Goal: Task Accomplishment & Management: Use online tool/utility

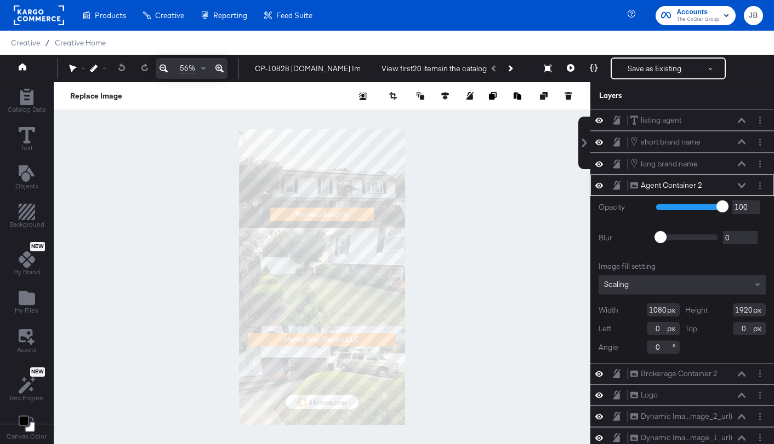
click at [740, 183] on icon at bounding box center [741, 185] width 8 height 5
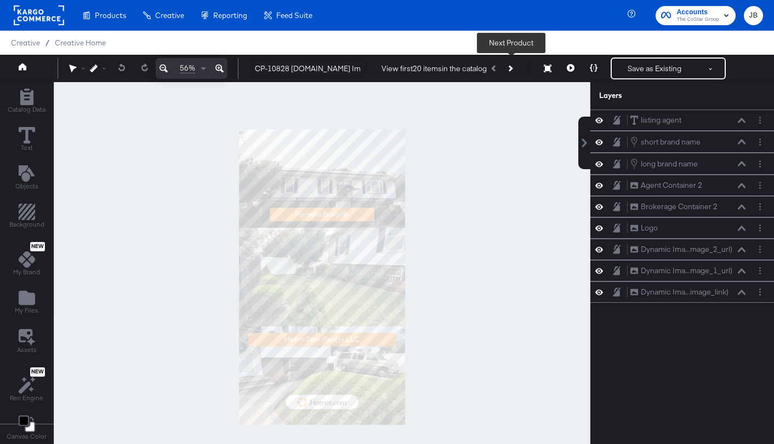
click at [512, 67] on button "Next Product" at bounding box center [509, 69] width 15 height 20
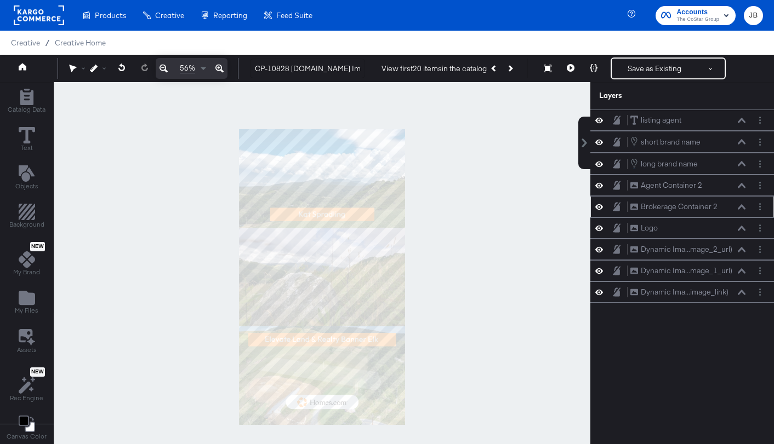
click at [598, 205] on icon at bounding box center [599, 206] width 8 height 9
click at [598, 205] on icon at bounding box center [599, 207] width 8 height 7
click at [598, 165] on icon at bounding box center [599, 163] width 8 height 9
click at [598, 165] on icon at bounding box center [599, 164] width 8 height 7
click at [744, 165] on icon at bounding box center [741, 163] width 8 height 5
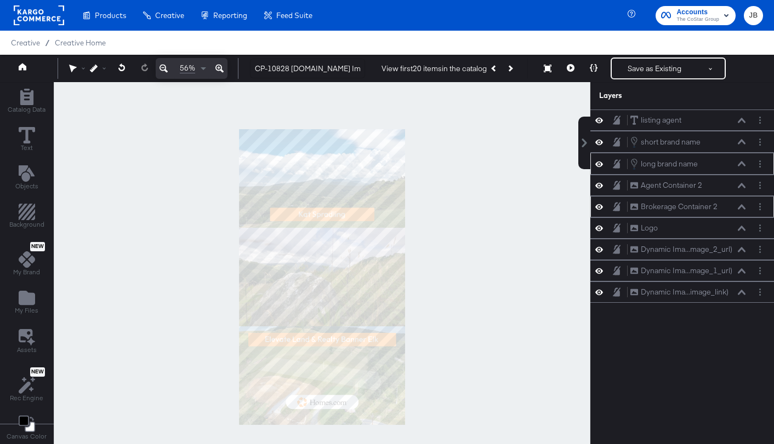
scroll to position [11, 0]
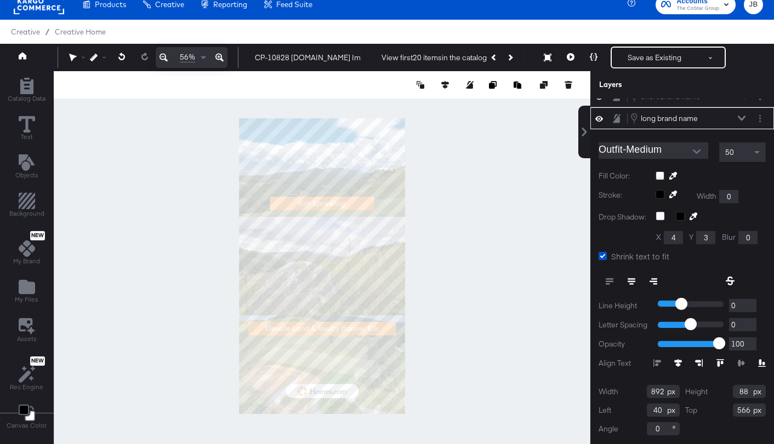
click at [739, 118] on icon at bounding box center [741, 118] width 8 height 5
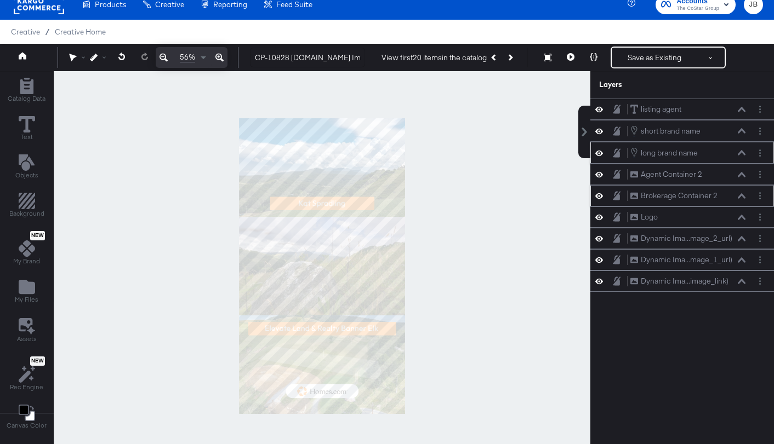
scroll to position [0, 0]
click at [743, 130] on icon at bounding box center [741, 130] width 8 height 5
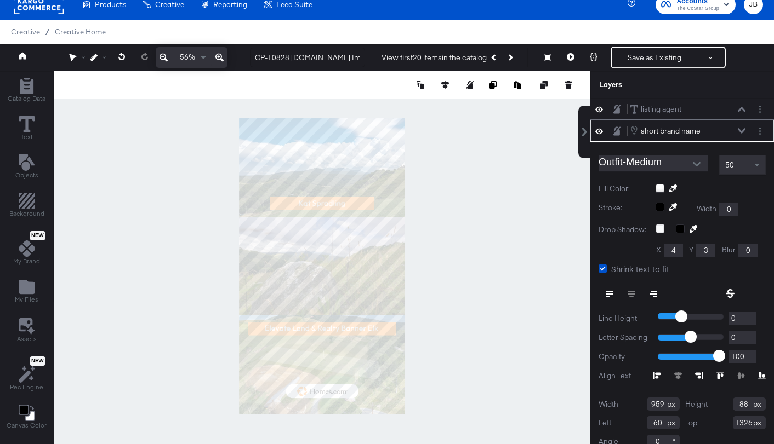
click at [745, 128] on div "short brand name short brand name" at bounding box center [688, 131] width 116 height 12
click at [743, 128] on button at bounding box center [741, 131] width 9 height 7
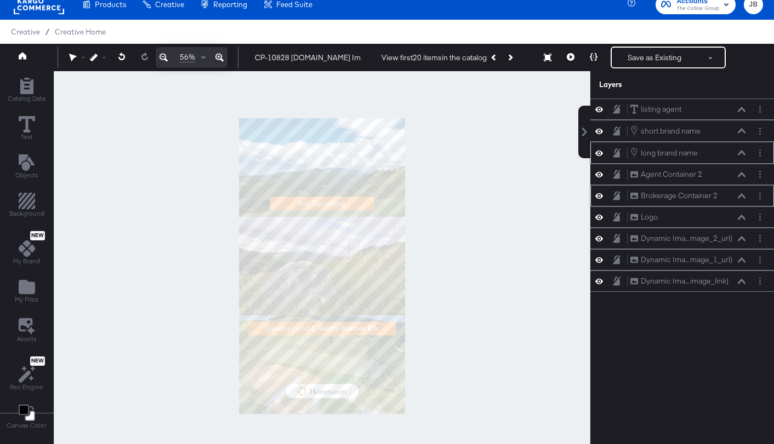
click at [741, 148] on div "long brand name long brand name" at bounding box center [688, 153] width 116 height 12
click at [737, 158] on div "long brand name long brand name" at bounding box center [688, 153] width 116 height 12
click at [744, 155] on icon at bounding box center [741, 152] width 8 height 5
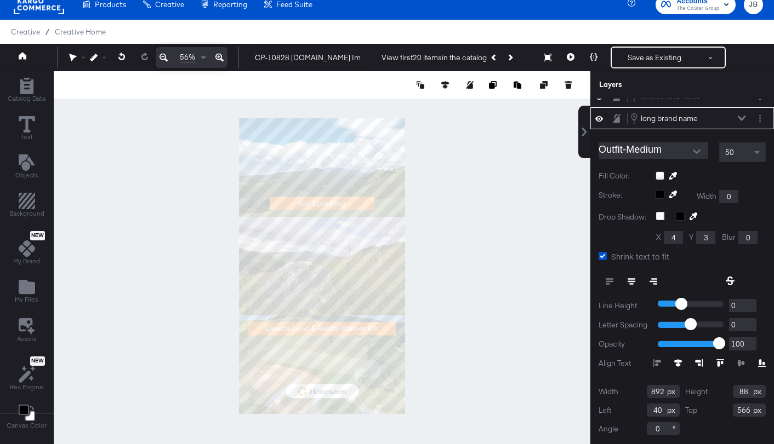
click at [652, 396] on input "892" at bounding box center [663, 391] width 33 height 13
type input "959"
type input "88"
click at [741, 117] on icon at bounding box center [741, 118] width 8 height 5
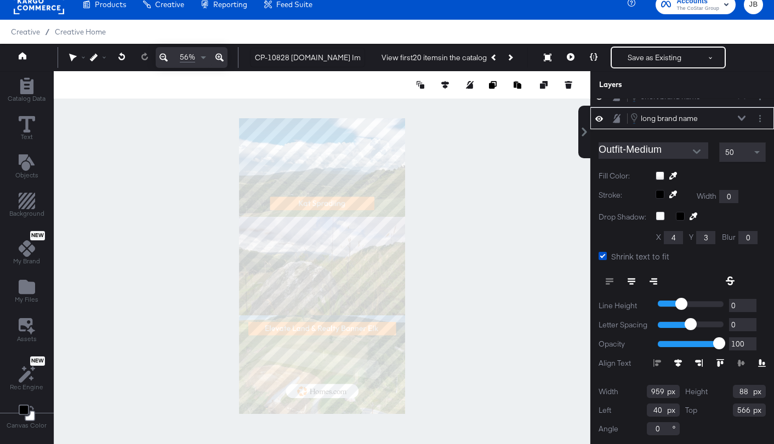
scroll to position [0, 0]
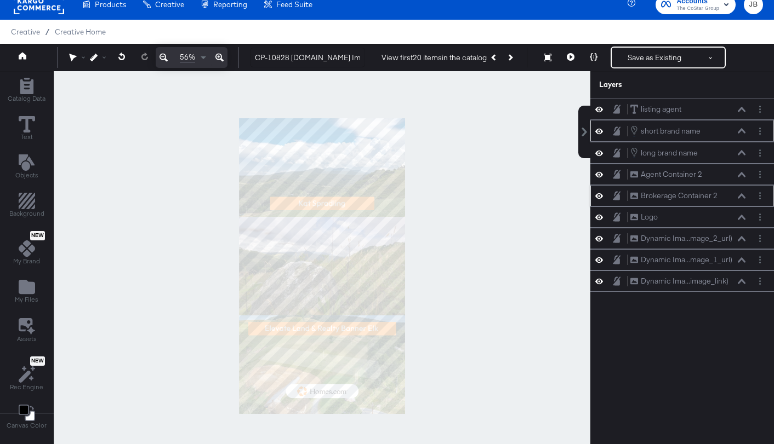
click at [744, 130] on icon at bounding box center [741, 130] width 8 height 5
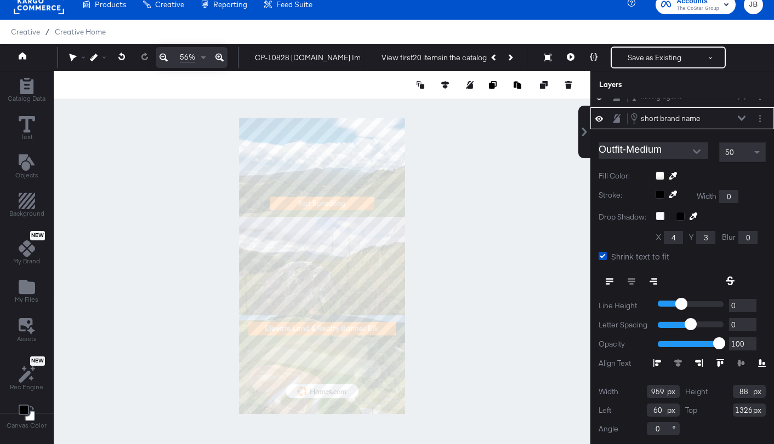
click at [740, 118] on icon at bounding box center [741, 118] width 8 height 5
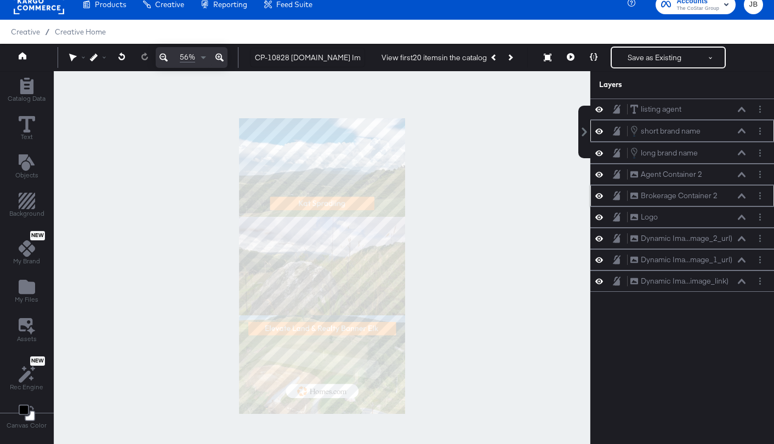
scroll to position [0, 0]
click at [741, 152] on icon at bounding box center [741, 152] width 8 height 5
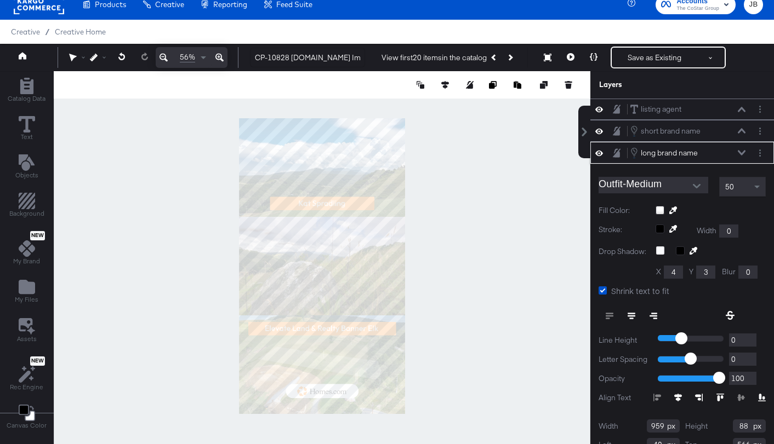
scroll to position [35, 0]
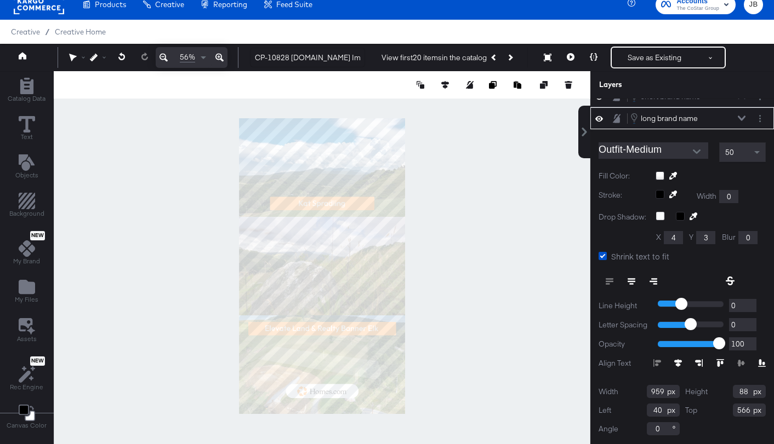
click at [658, 409] on input "40" at bounding box center [663, 410] width 33 height 13
type input "60"
type input "1326"
click at [741, 121] on div "long brand name long brand name" at bounding box center [688, 118] width 116 height 12
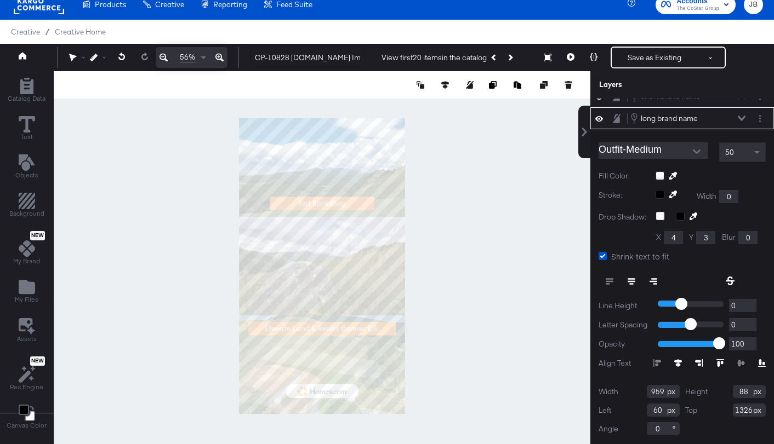
click at [741, 116] on icon at bounding box center [741, 118] width 8 height 5
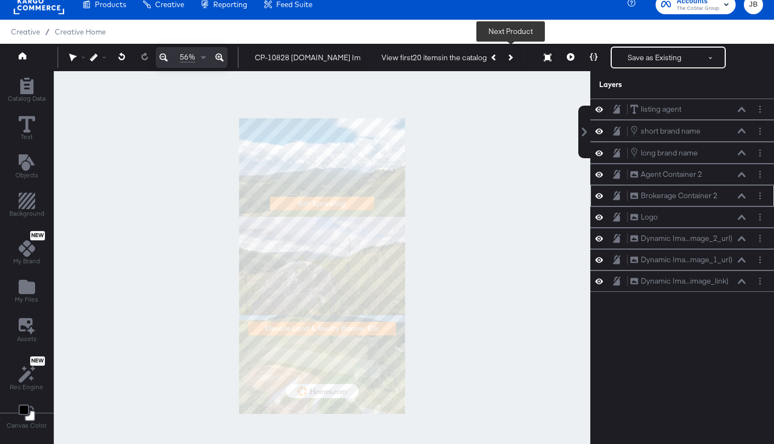
click at [512, 56] on button "Next Product" at bounding box center [509, 58] width 15 height 20
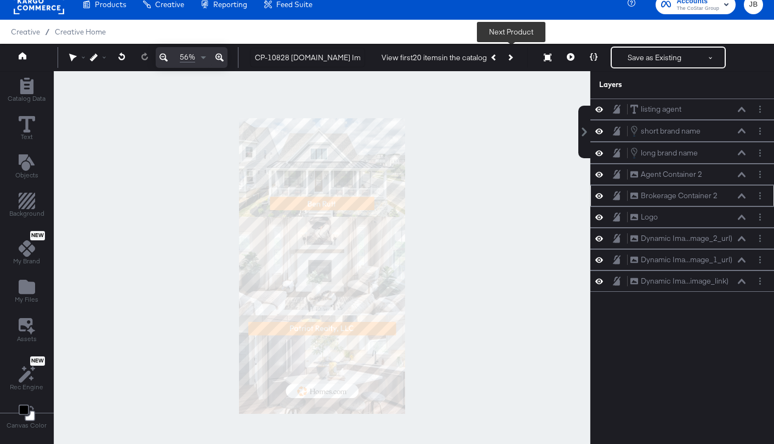
click at [512, 56] on button "Next Product" at bounding box center [509, 58] width 15 height 20
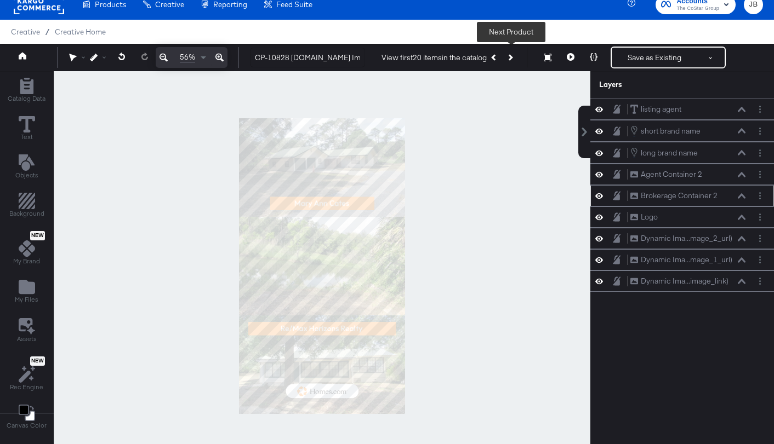
click at [512, 56] on button "Next Product" at bounding box center [509, 58] width 15 height 20
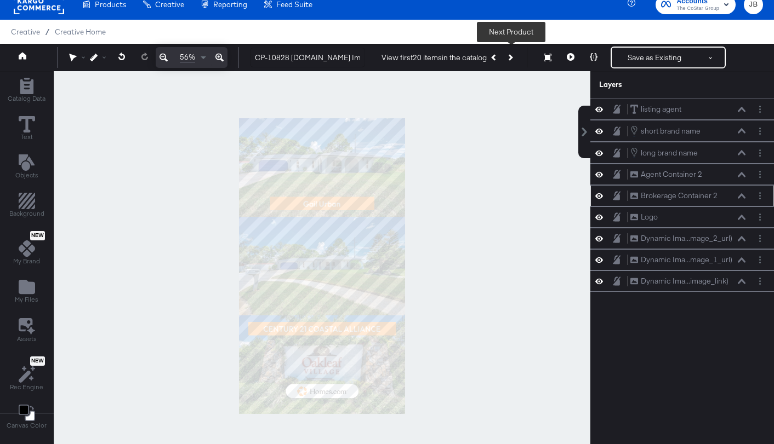
click at [512, 56] on button "Next Product" at bounding box center [509, 58] width 15 height 20
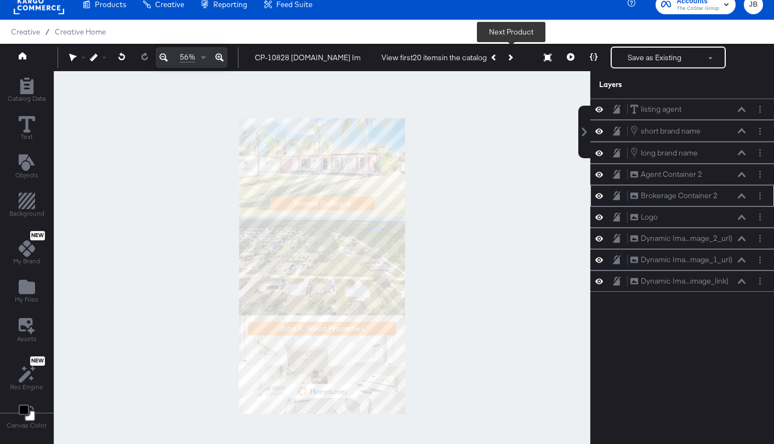
click at [512, 56] on button "Next Product" at bounding box center [509, 58] width 15 height 20
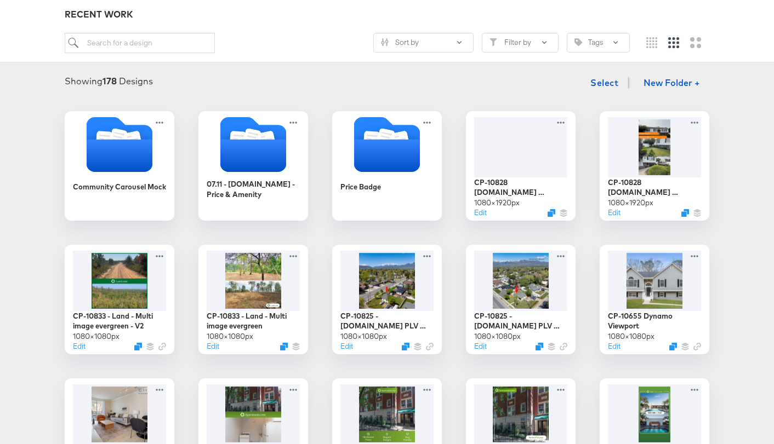
scroll to position [75, 0]
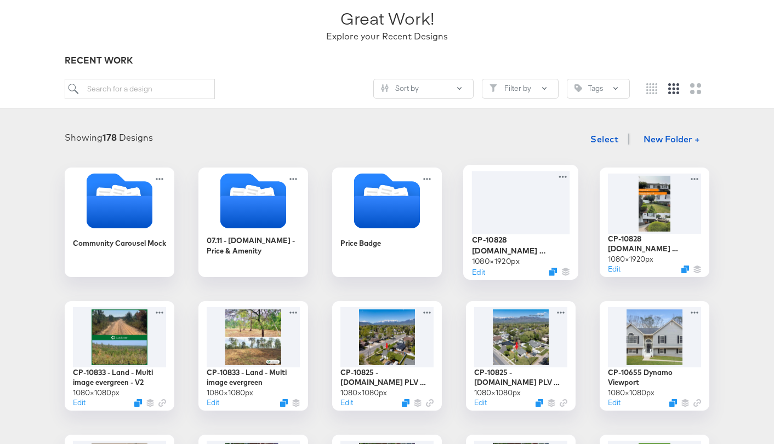
click at [522, 214] on div at bounding box center [521, 202] width 98 height 63
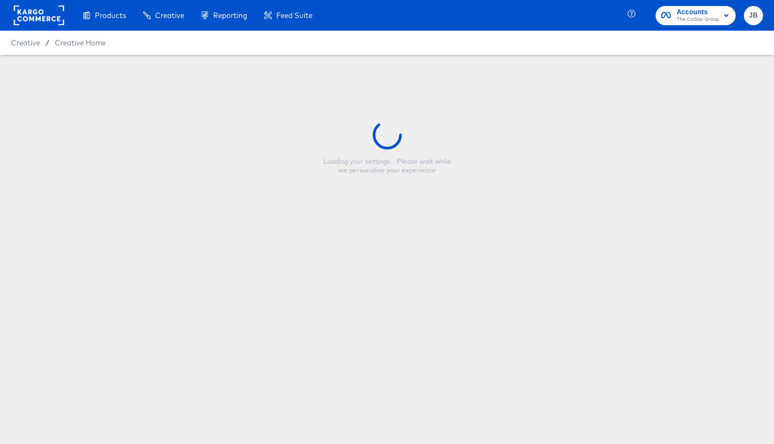
type input "CP-10828 [DOMAIN_NAME] Immersive Stories_9:16"
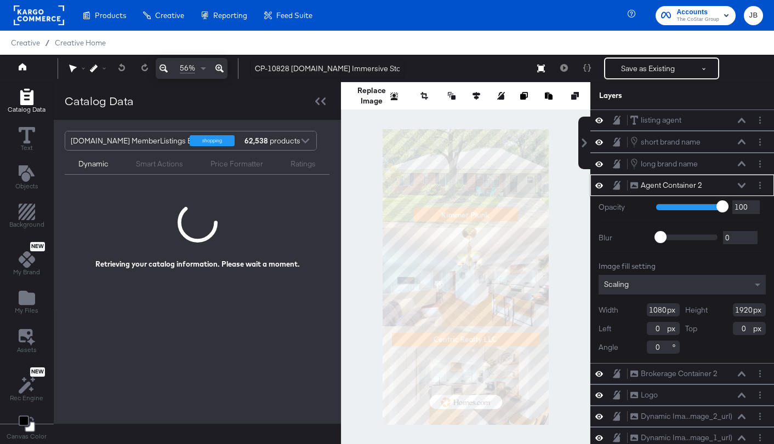
click at [741, 186] on icon at bounding box center [741, 185] width 8 height 5
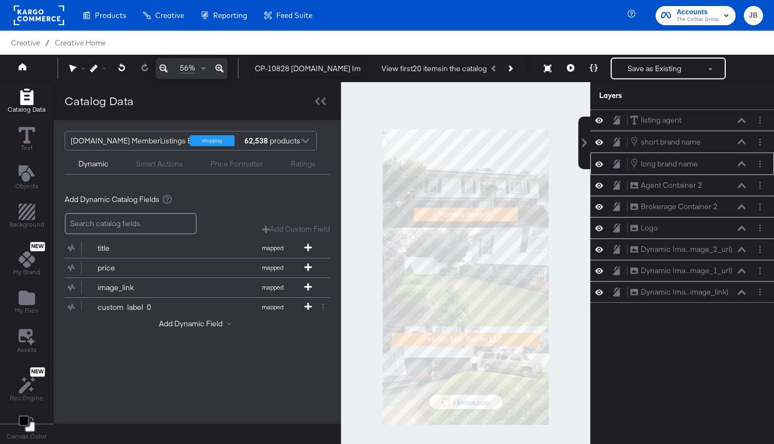
click at [745, 163] on div "long brand name long brand name" at bounding box center [691, 164] width 122 height 12
click at [739, 161] on button at bounding box center [741, 164] width 9 height 7
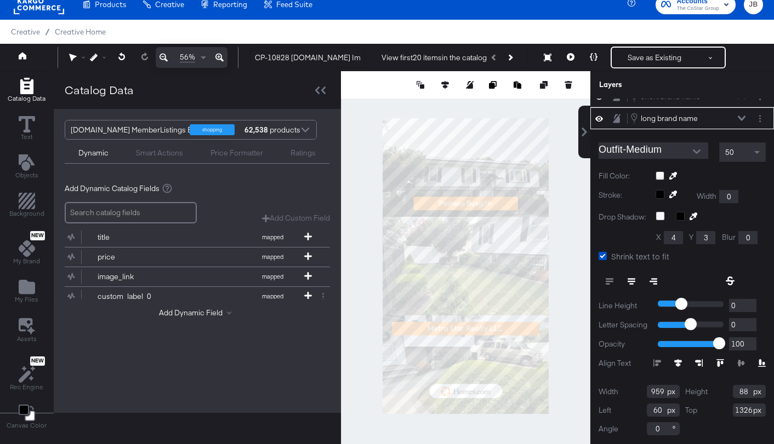
click at [740, 119] on icon at bounding box center [741, 118] width 8 height 5
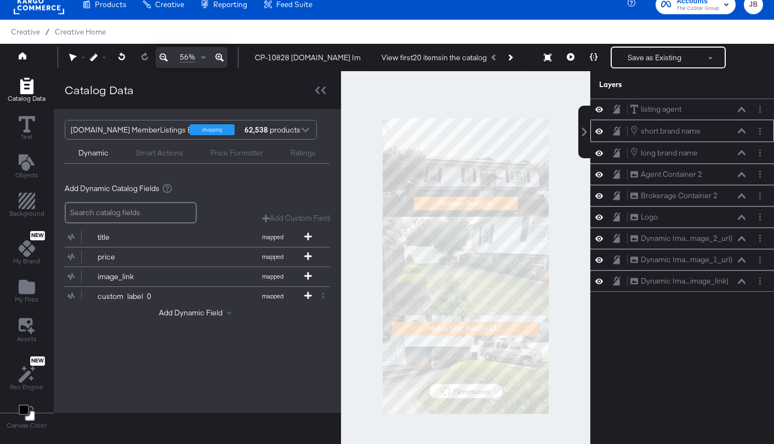
click at [741, 131] on icon at bounding box center [741, 130] width 8 height 5
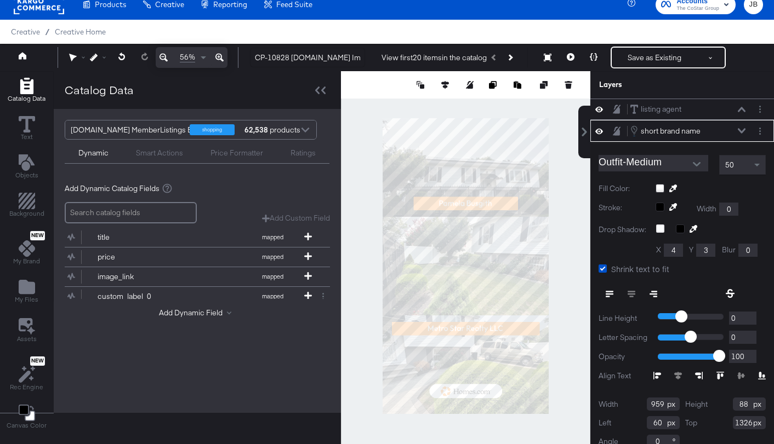
scroll to position [13, 0]
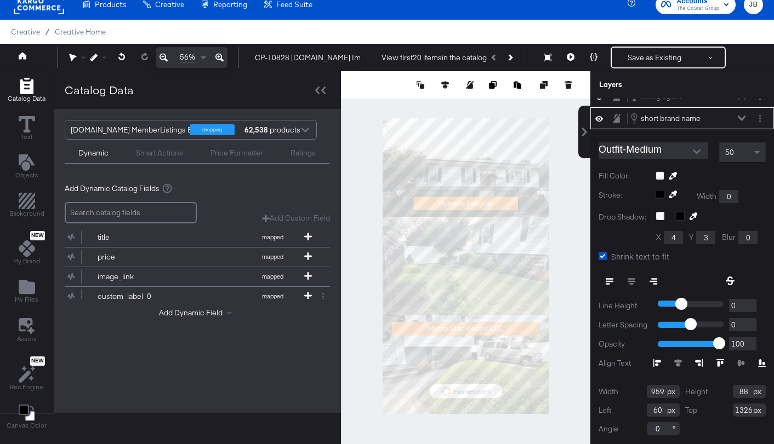
click at [742, 116] on icon at bounding box center [741, 118] width 8 height 5
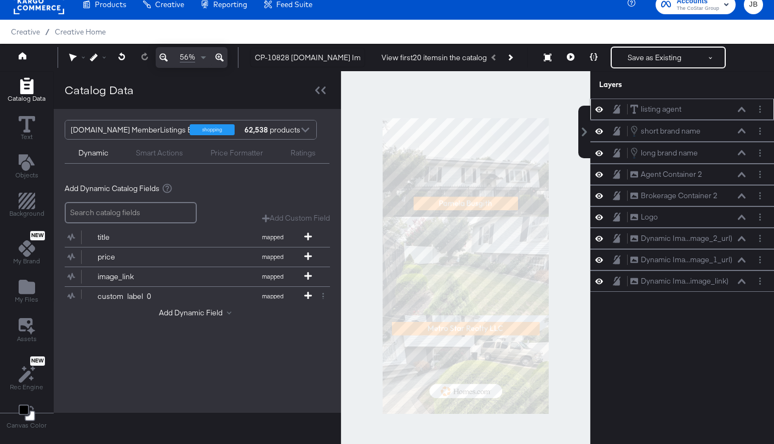
click at [741, 106] on div "listing agent listing agent" at bounding box center [688, 110] width 116 height 12
click at [742, 108] on icon at bounding box center [741, 109] width 8 height 5
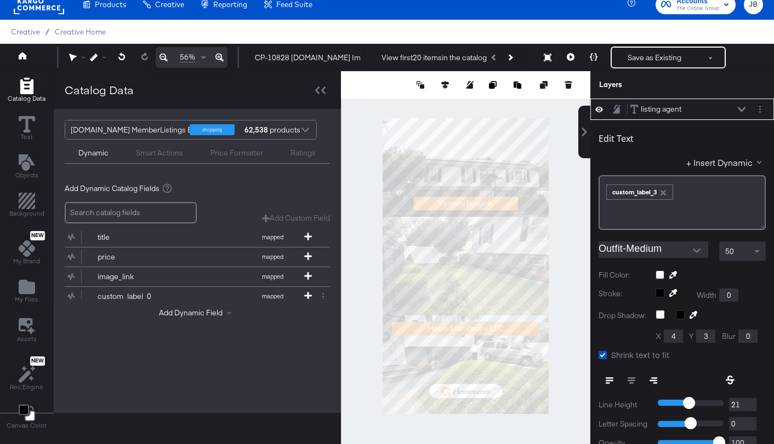
click at [742, 108] on icon at bounding box center [741, 109] width 8 height 5
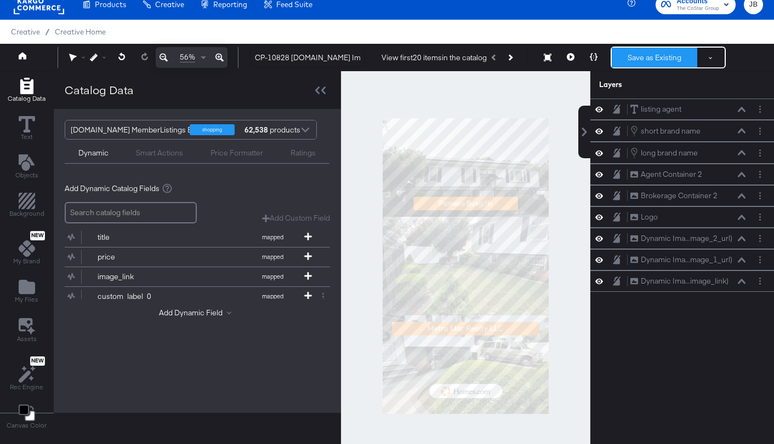
click at [657, 59] on button "Save as Existing" at bounding box center [653, 58] width 85 height 20
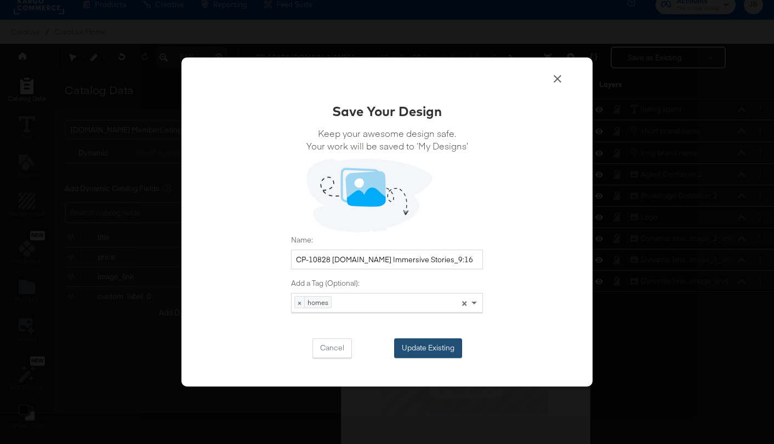
click at [420, 347] on button "Update Existing" at bounding box center [428, 349] width 68 height 20
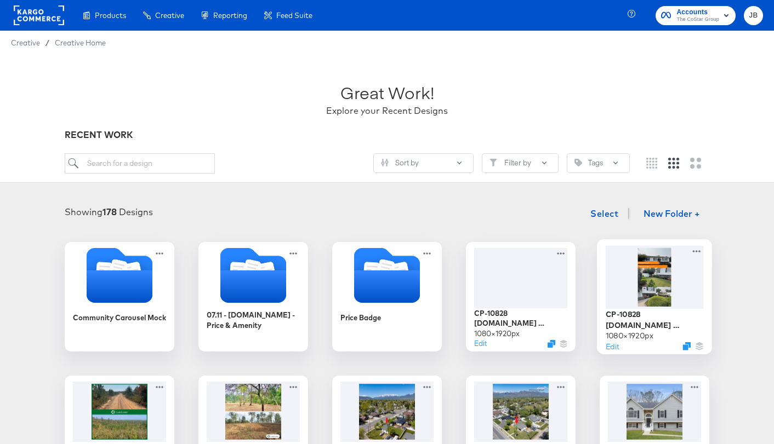
click at [659, 273] on div at bounding box center [654, 276] width 98 height 63
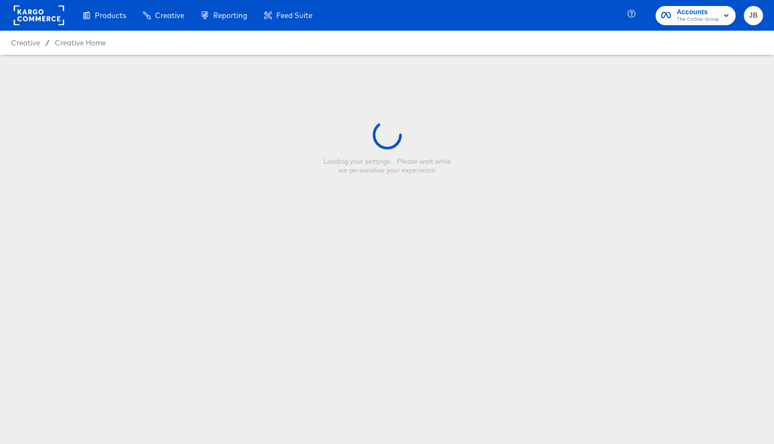
type input "CP-10828 [DOMAIN_NAME] Immersive Reels_9:16"
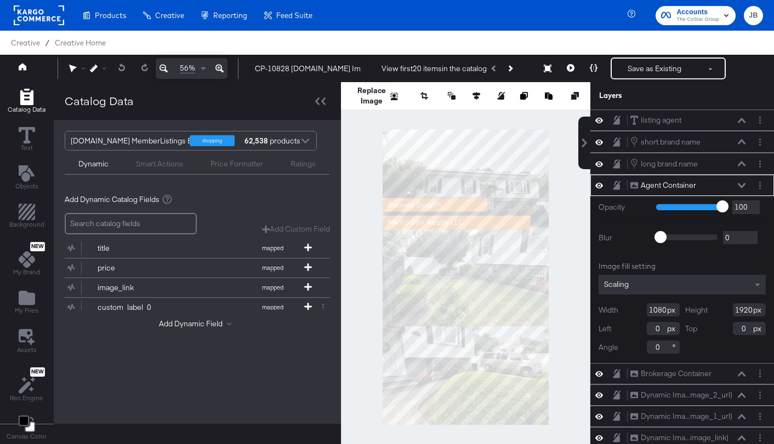
click at [741, 181] on div "Agent Container Agent Container" at bounding box center [688, 186] width 116 height 12
click at [742, 184] on icon at bounding box center [741, 185] width 8 height 5
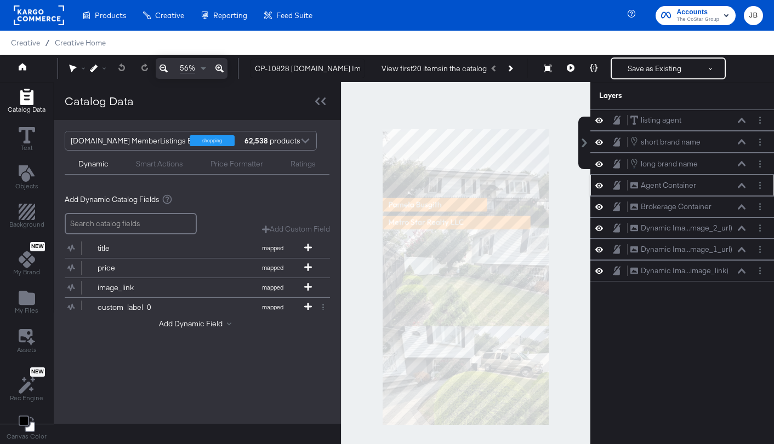
click at [742, 184] on icon at bounding box center [741, 185] width 8 height 5
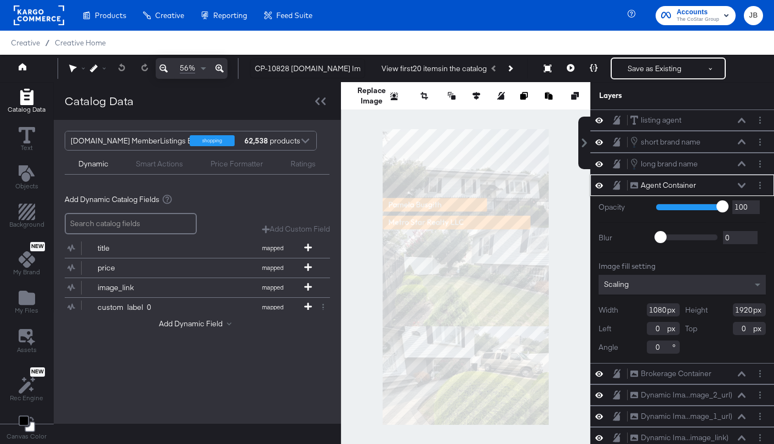
click at [598, 185] on icon at bounding box center [599, 185] width 8 height 9
click at [598, 185] on icon at bounding box center [599, 185] width 8 height 7
click at [741, 183] on icon at bounding box center [741, 185] width 8 height 5
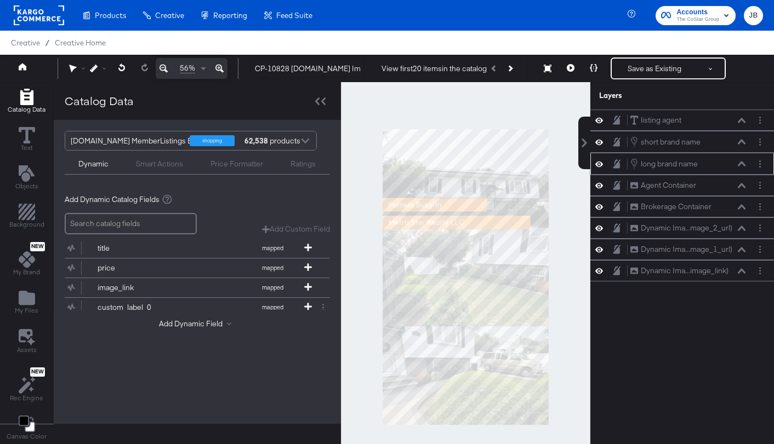
click at [742, 159] on div "long brand name long brand name" at bounding box center [688, 164] width 116 height 12
click at [741, 163] on icon at bounding box center [741, 163] width 8 height 5
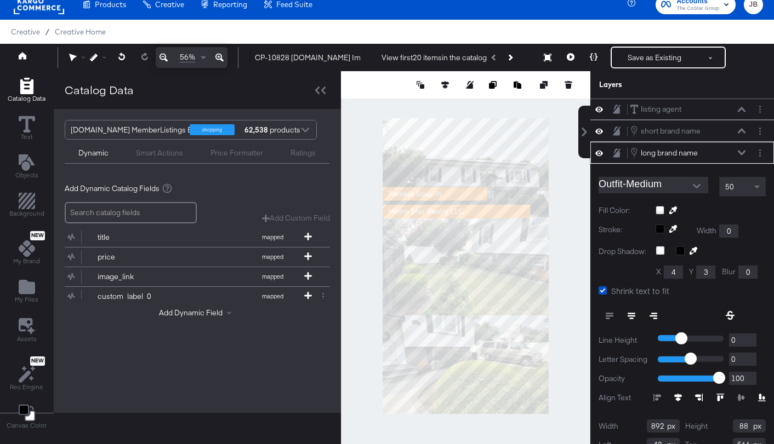
scroll to position [35, 0]
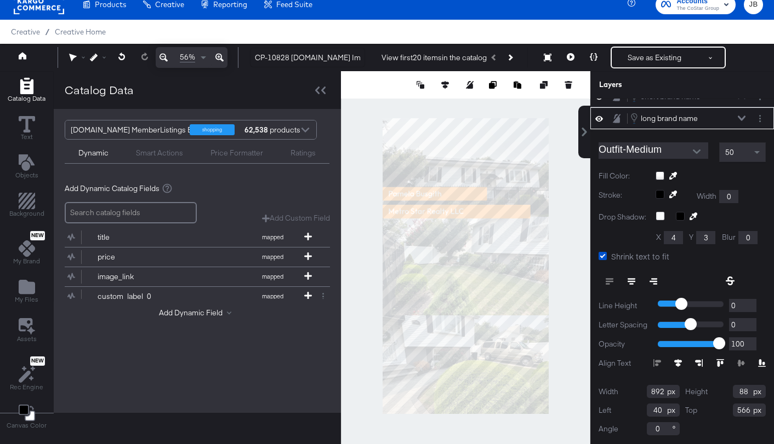
click at [742, 118] on icon at bounding box center [741, 118] width 8 height 5
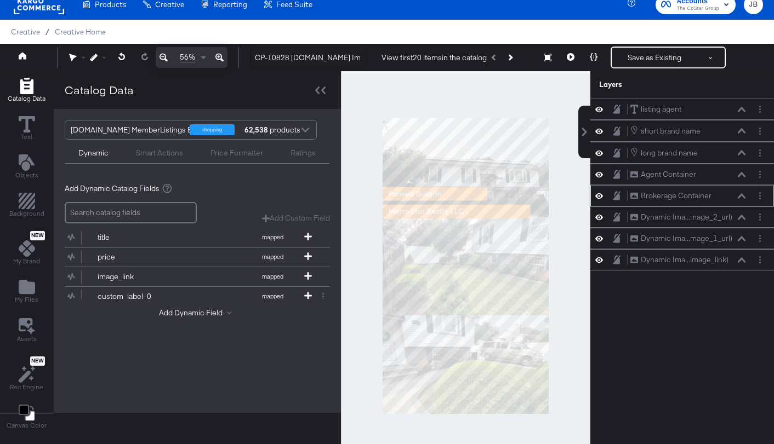
click at [599, 196] on icon at bounding box center [599, 195] width 8 height 5
click at [599, 196] on icon at bounding box center [599, 195] width 8 height 7
click at [575, 60] on button at bounding box center [570, 58] width 23 height 22
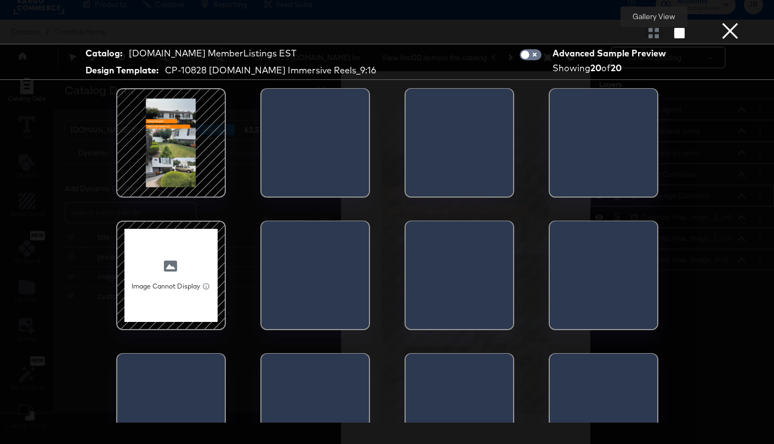
click at [655, 38] on div at bounding box center [653, 32] width 19 height 11
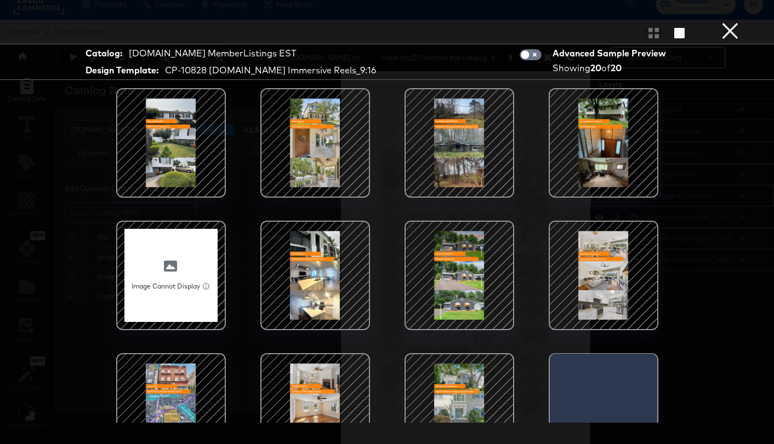
click at [467, 144] on div at bounding box center [459, 142] width 93 height 93
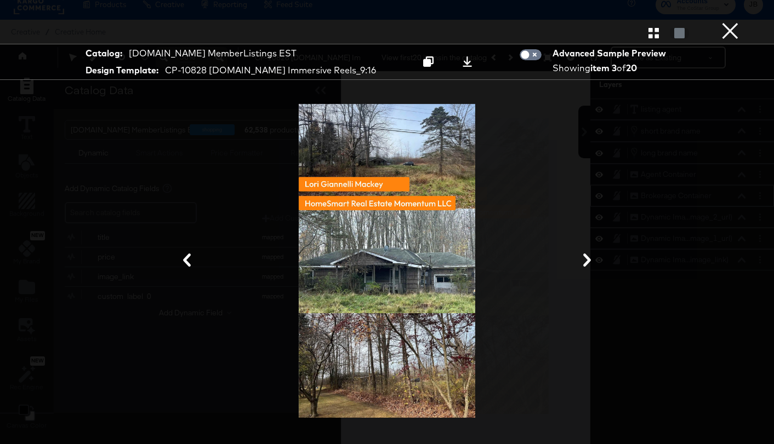
click at [725, 22] on button "×" at bounding box center [730, 11] width 22 height 22
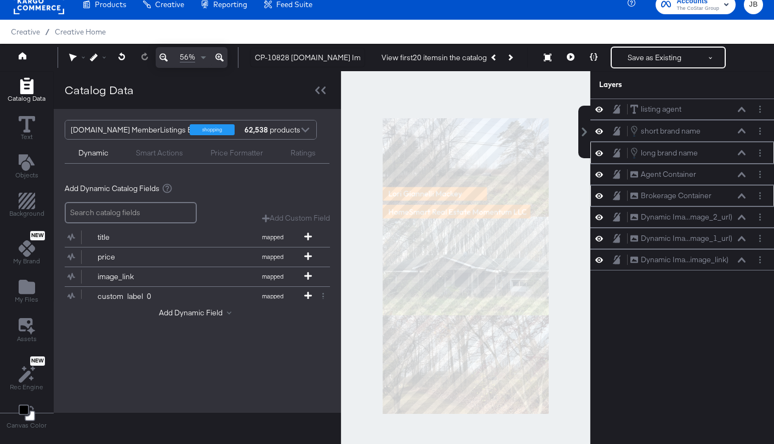
click at [741, 152] on icon at bounding box center [741, 152] width 8 height 5
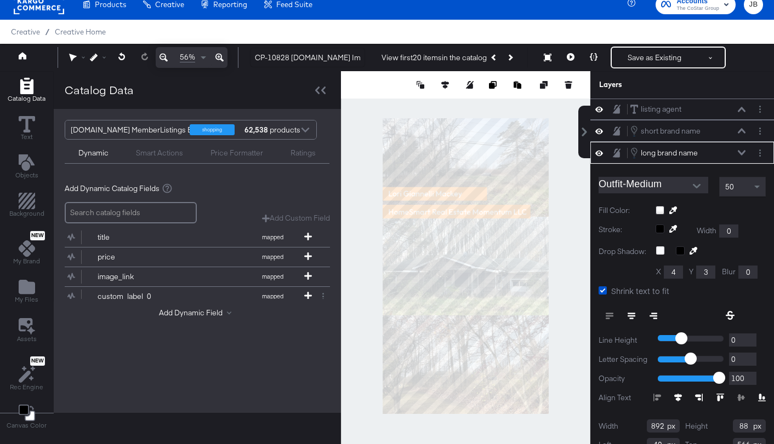
scroll to position [35, 0]
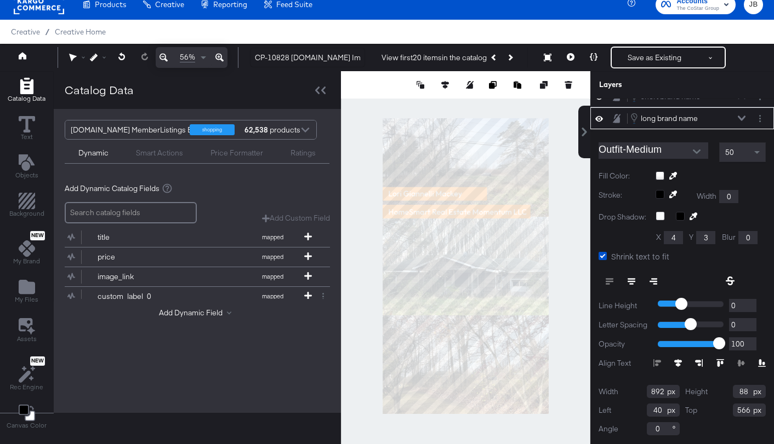
type input "881"
click at [645, 59] on button "Save as Existing" at bounding box center [653, 58] width 85 height 20
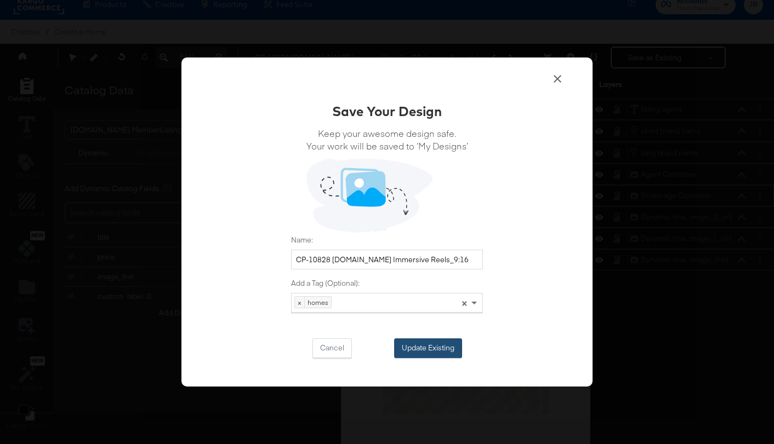
click at [404, 340] on button "Update Existing" at bounding box center [428, 349] width 68 height 20
